Goal: Use online tool/utility

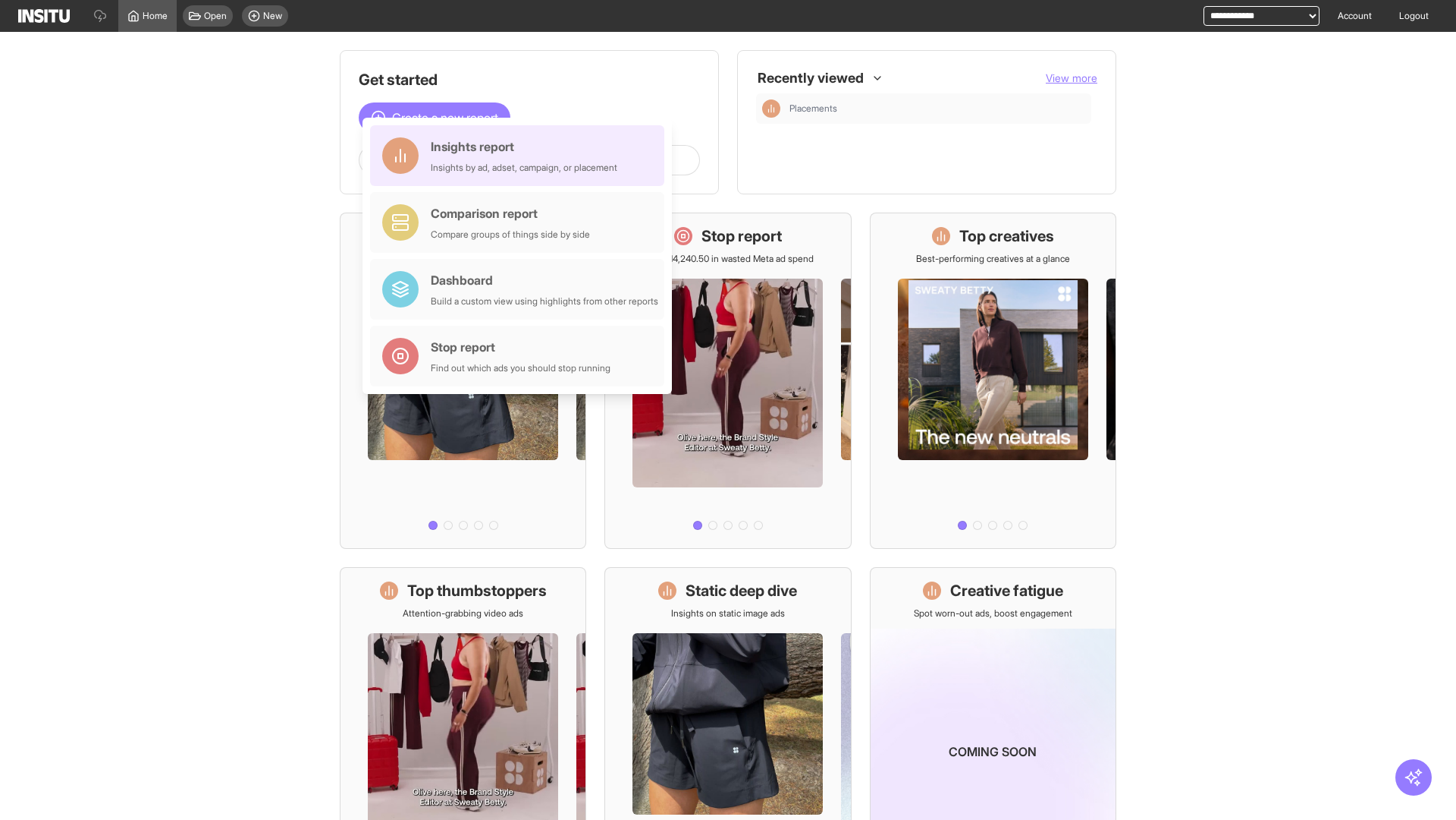
click at [521, 155] on div "Insights report Insights by ad, adset, campaign, or placement" at bounding box center [525, 155] width 187 height 37
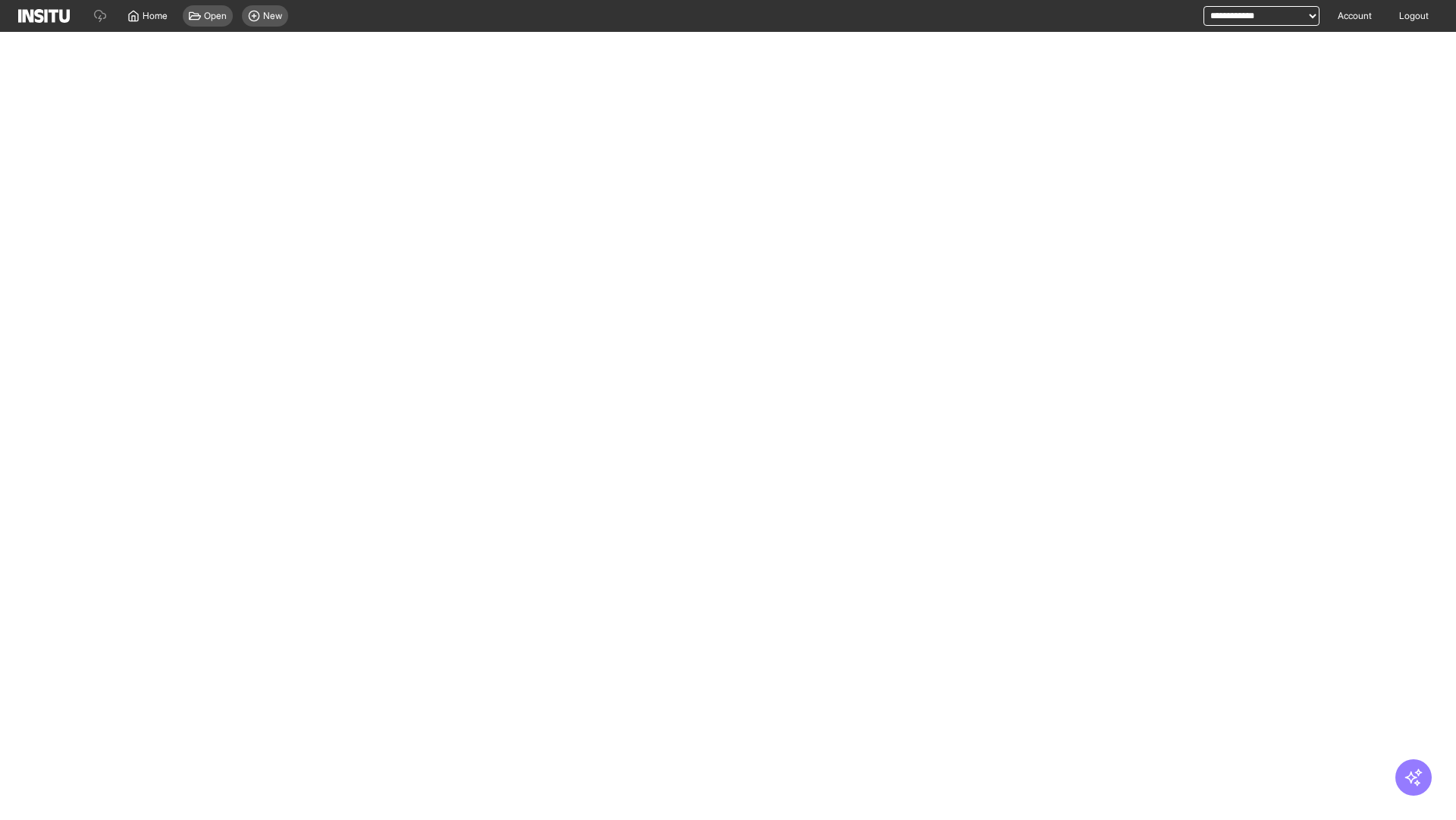
select select "**"
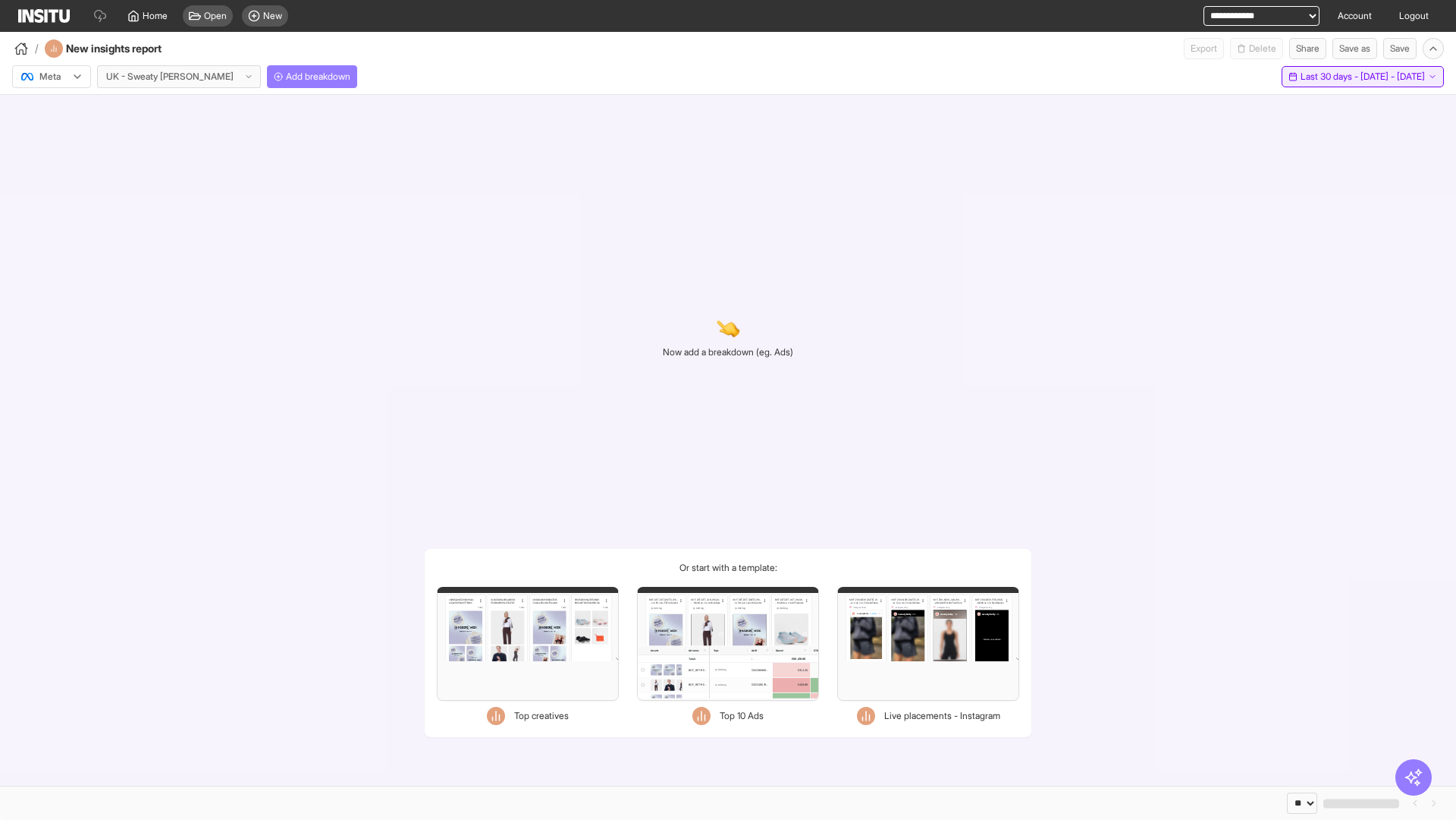
click at [1330, 76] on span "Last 30 days - [DATE] - [DATE]" at bounding box center [1362, 76] width 124 height 13
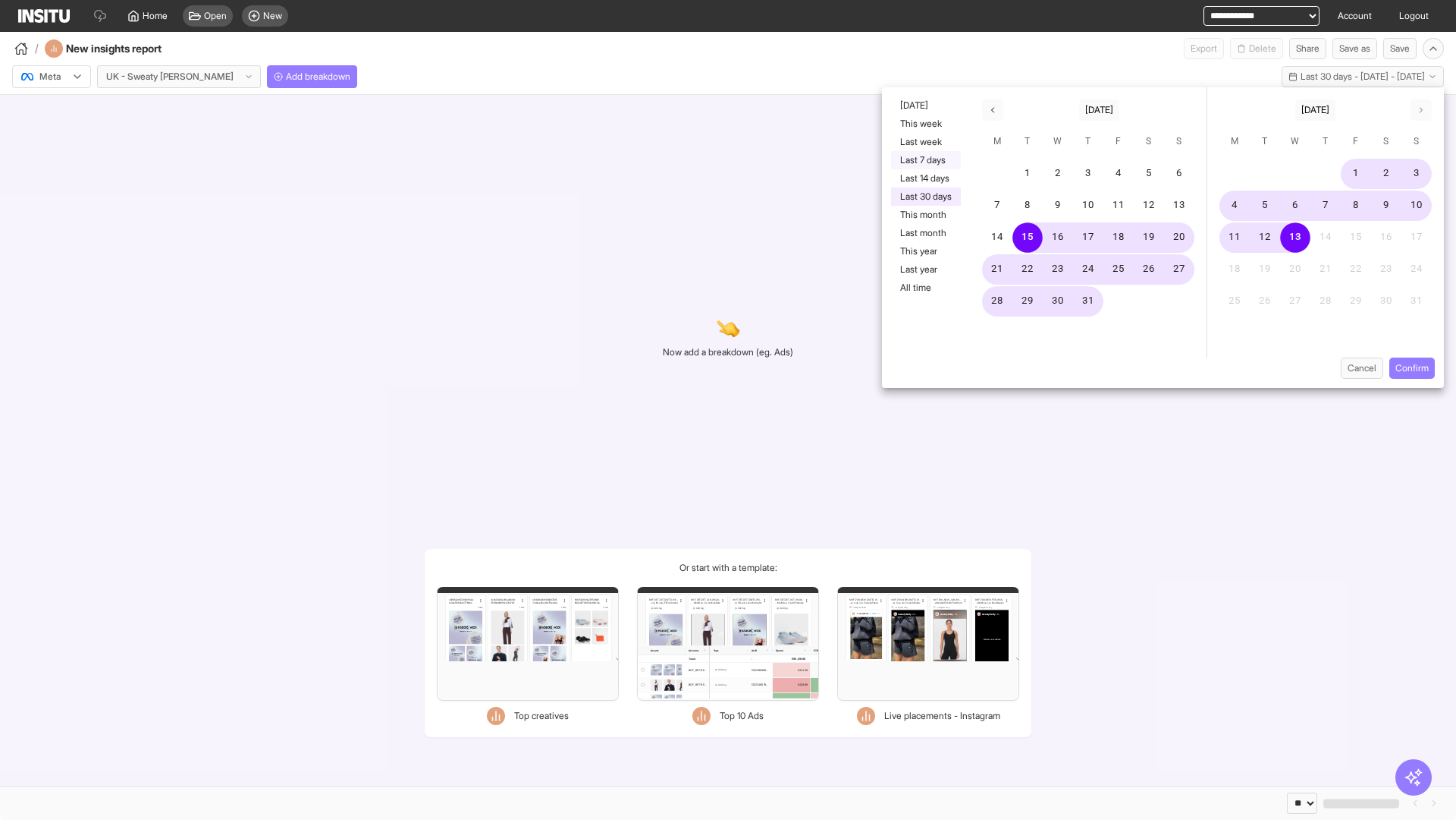
click at [925, 160] on button "Last 7 days" at bounding box center [926, 160] width 69 height 18
